Goal: Task Accomplishment & Management: Manage account settings

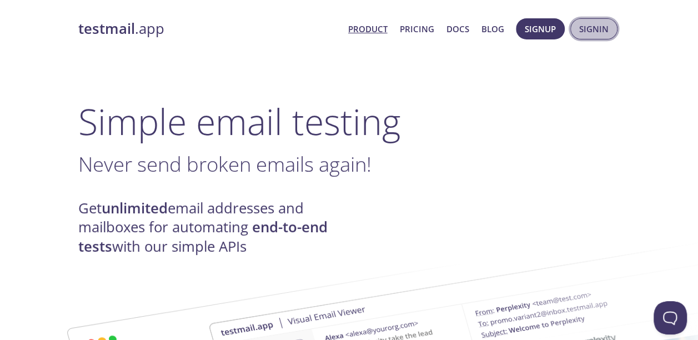
click at [581, 31] on span "Signin" at bounding box center [593, 29] width 29 height 14
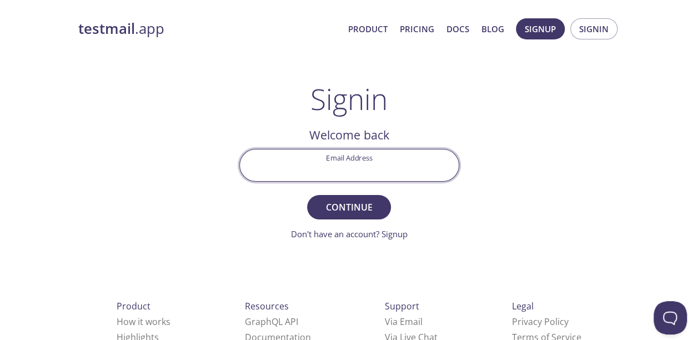
click at [311, 171] on input "Email Address" at bounding box center [349, 165] width 219 height 32
paste input "[EMAIL_ADDRESS][DOMAIN_NAME]"
type input "[EMAIL_ADDRESS][DOMAIN_NAME]"
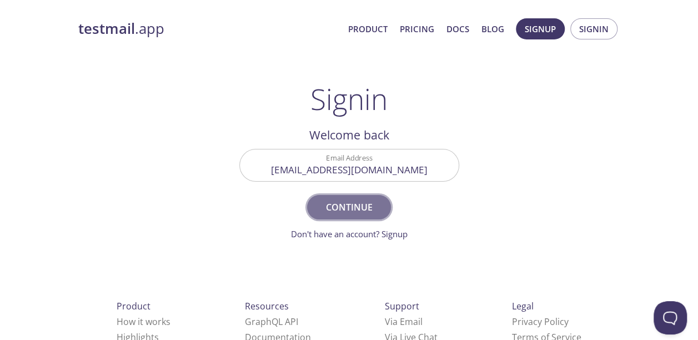
click at [346, 205] on span "Continue" at bounding box center [348, 207] width 59 height 16
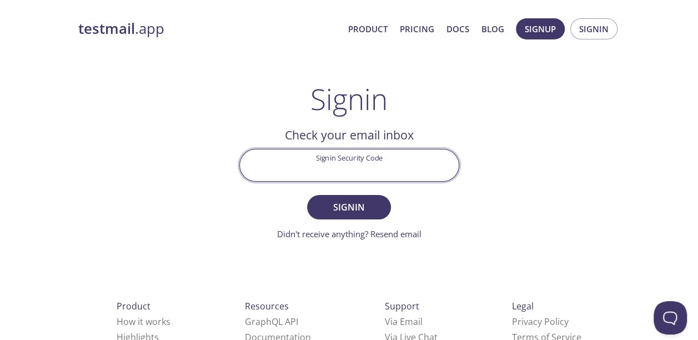
click at [383, 153] on input "Signin Security Code" at bounding box center [349, 165] width 219 height 32
paste input "NFBNRYZ"
type input "NFBNRYZ"
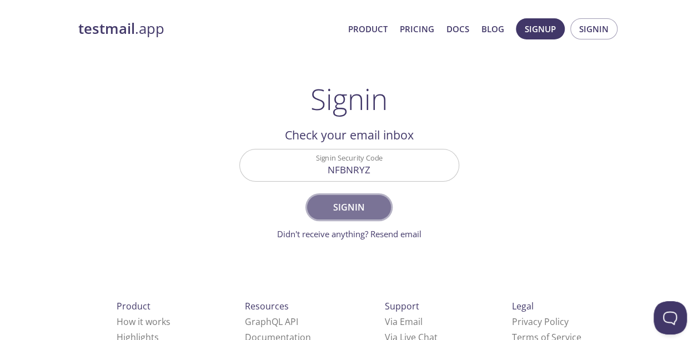
click at [357, 210] on span "Signin" at bounding box center [348, 207] width 59 height 16
